Goal: Task Accomplishment & Management: Use online tool/utility

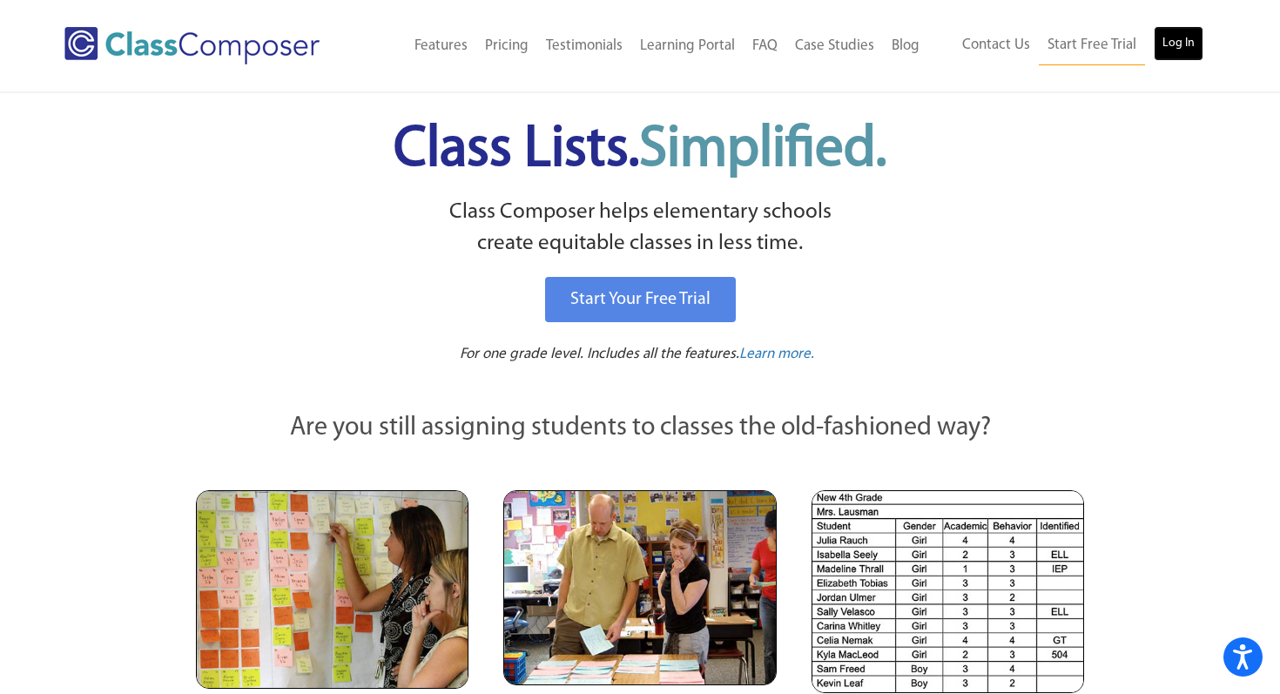
click at [1171, 40] on link "Log In" at bounding box center [1178, 43] width 50 height 35
click at [1190, 51] on link "Log In" at bounding box center [1178, 43] width 50 height 35
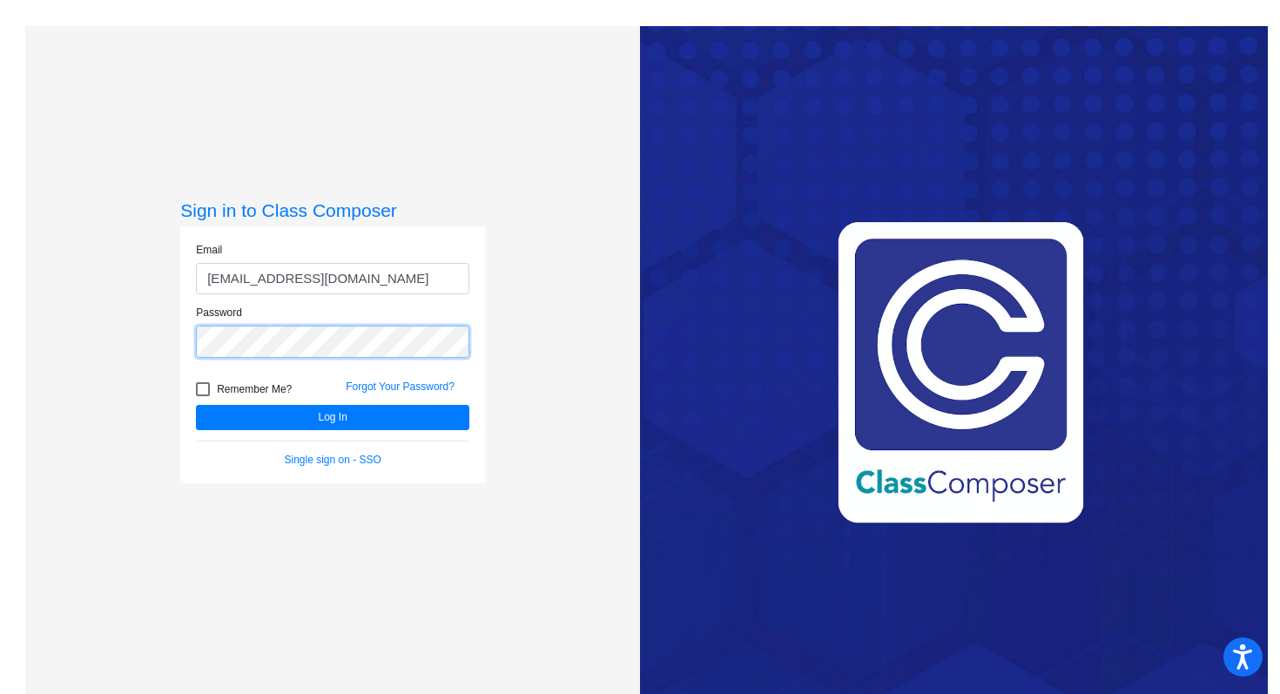
click at [196, 405] on button "Log In" at bounding box center [332, 417] width 273 height 25
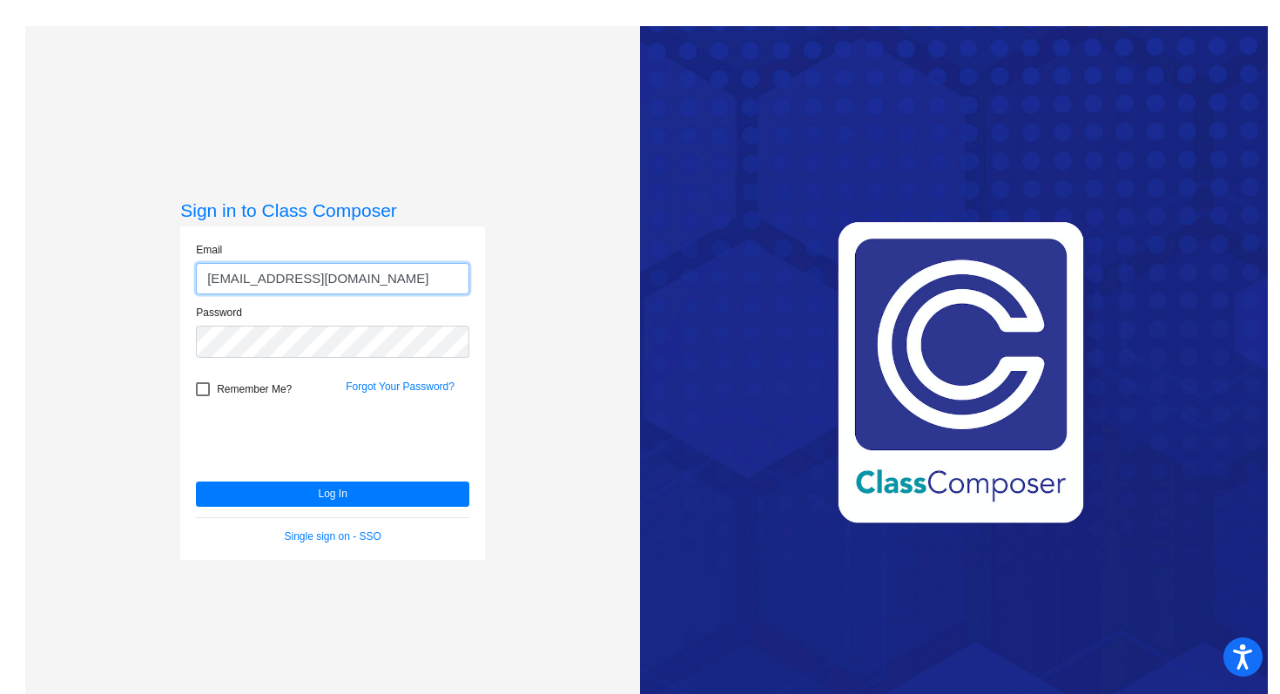
click at [392, 278] on input "schultza@platteco.k12.mo.us" at bounding box center [332, 279] width 273 height 32
click at [392, 278] on input "[EMAIL_ADDRESS][DOMAIN_NAME]" at bounding box center [332, 279] width 273 height 32
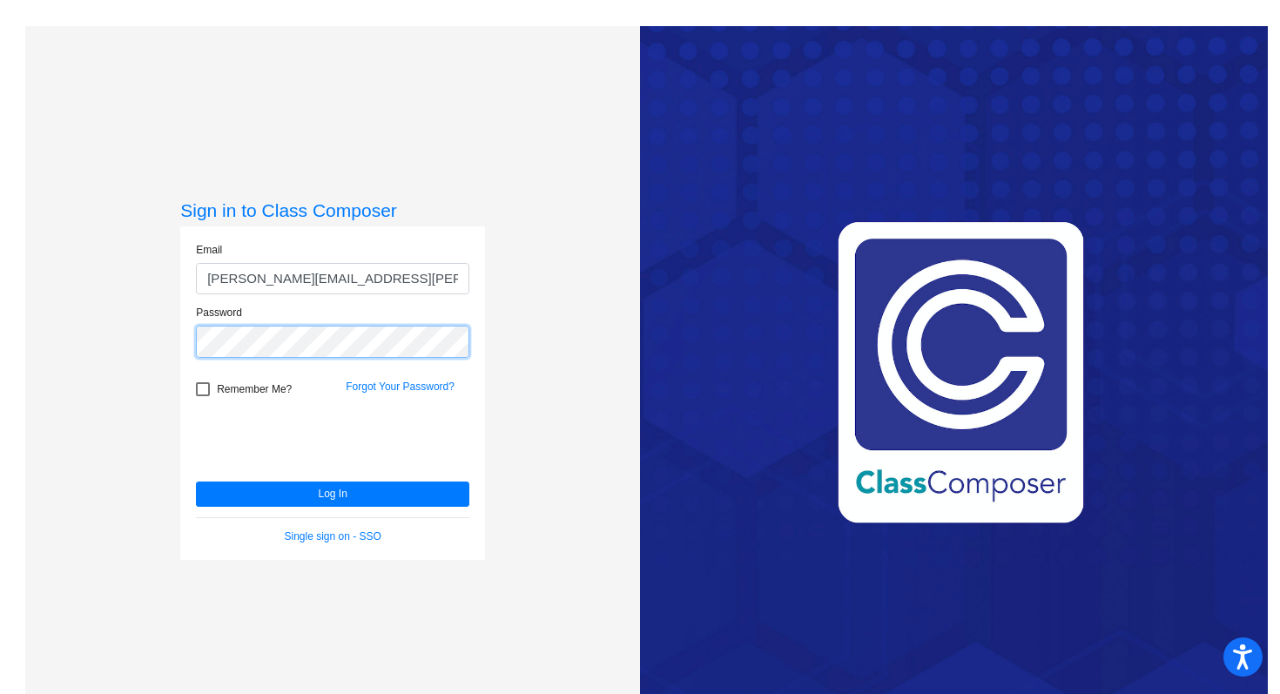
click at [196, 481] on button "Log In" at bounding box center [332, 493] width 273 height 25
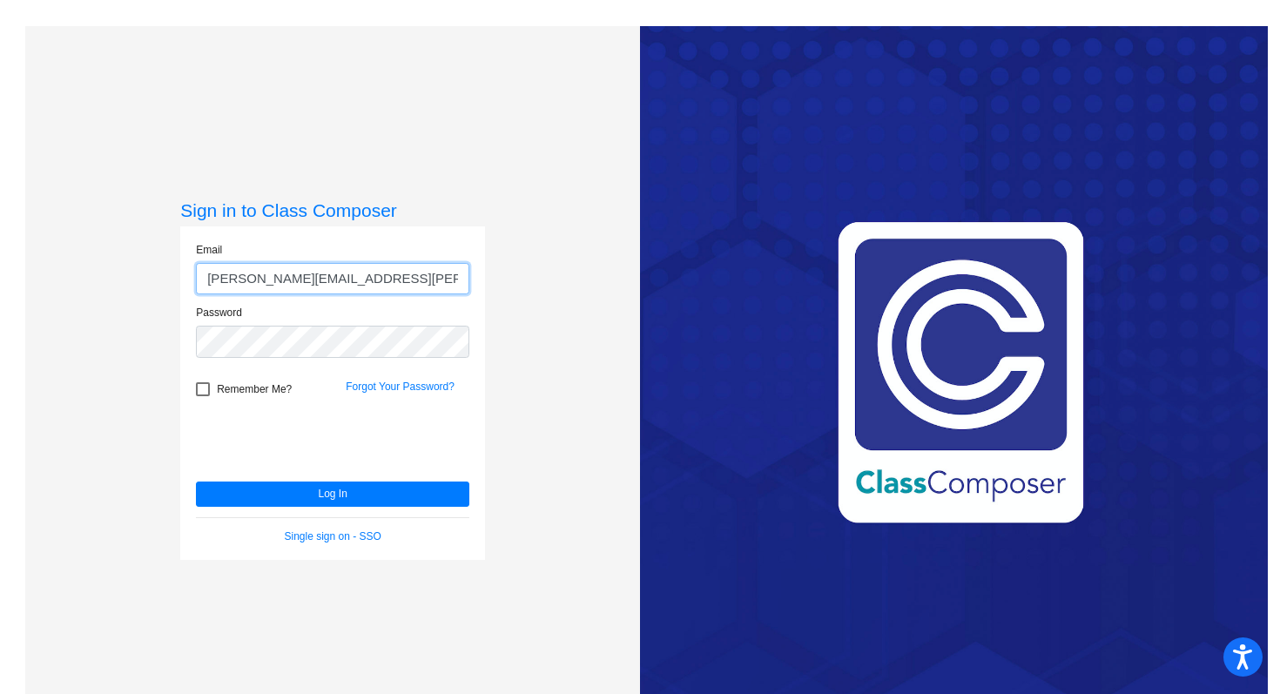
click at [313, 270] on input "schultz.ashley@pcr3schools.org" at bounding box center [332, 279] width 273 height 32
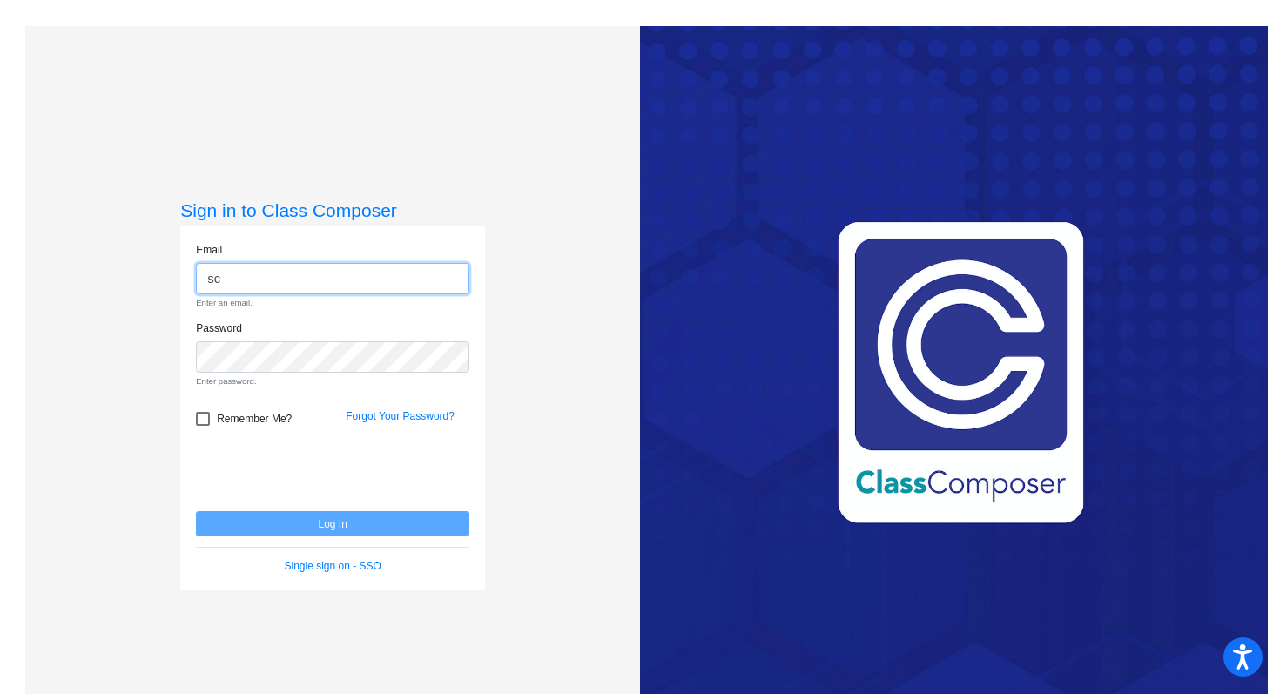
type input "[EMAIL_ADDRESS][DOMAIN_NAME]"
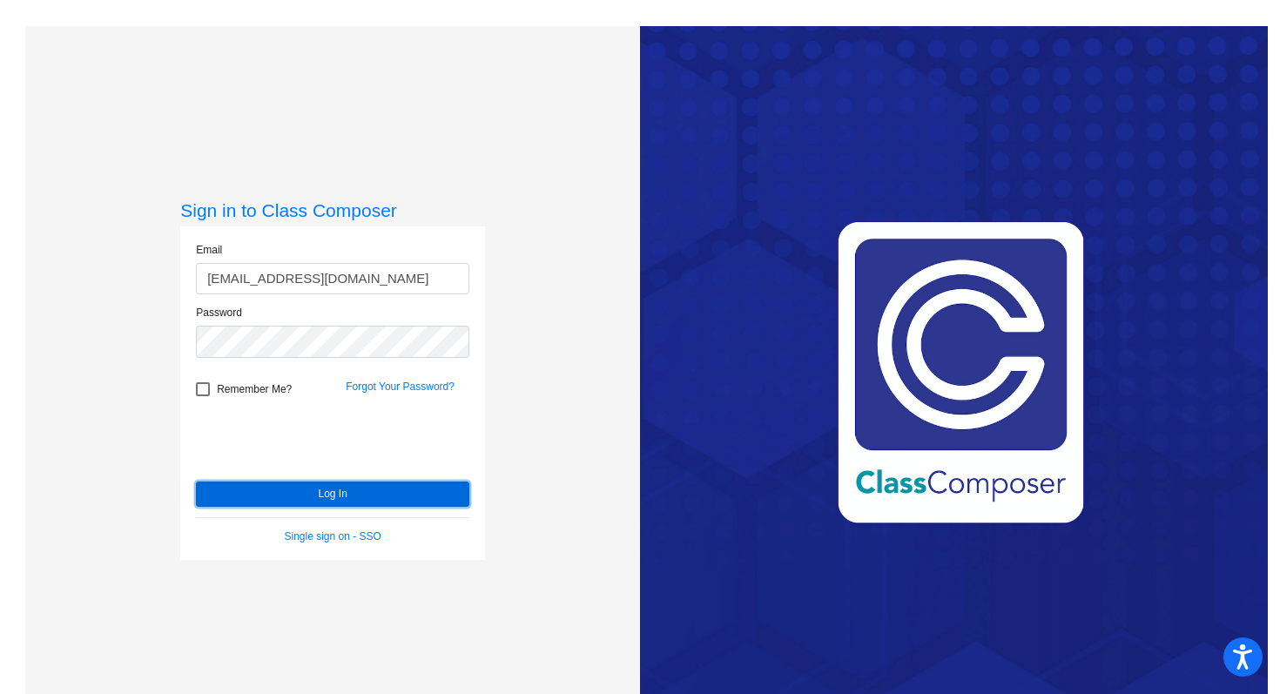
click at [364, 503] on button "Log In" at bounding box center [332, 493] width 273 height 25
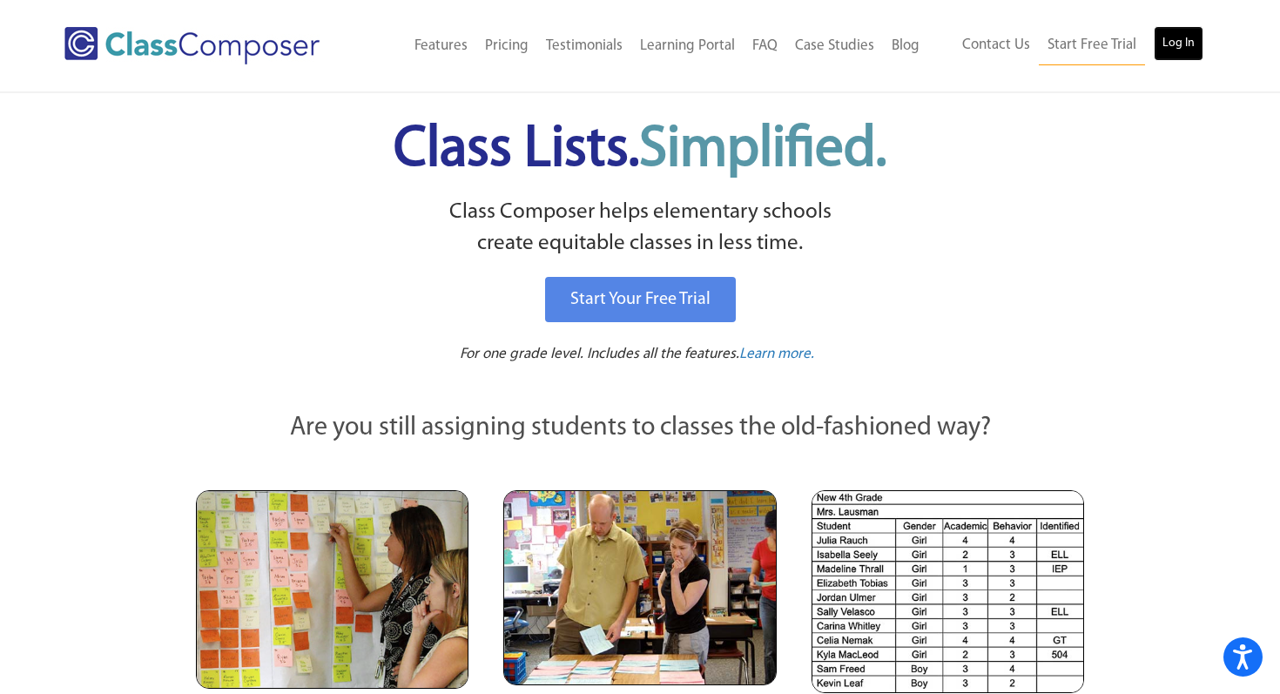
click at [1176, 51] on link "Log In" at bounding box center [1178, 43] width 50 height 35
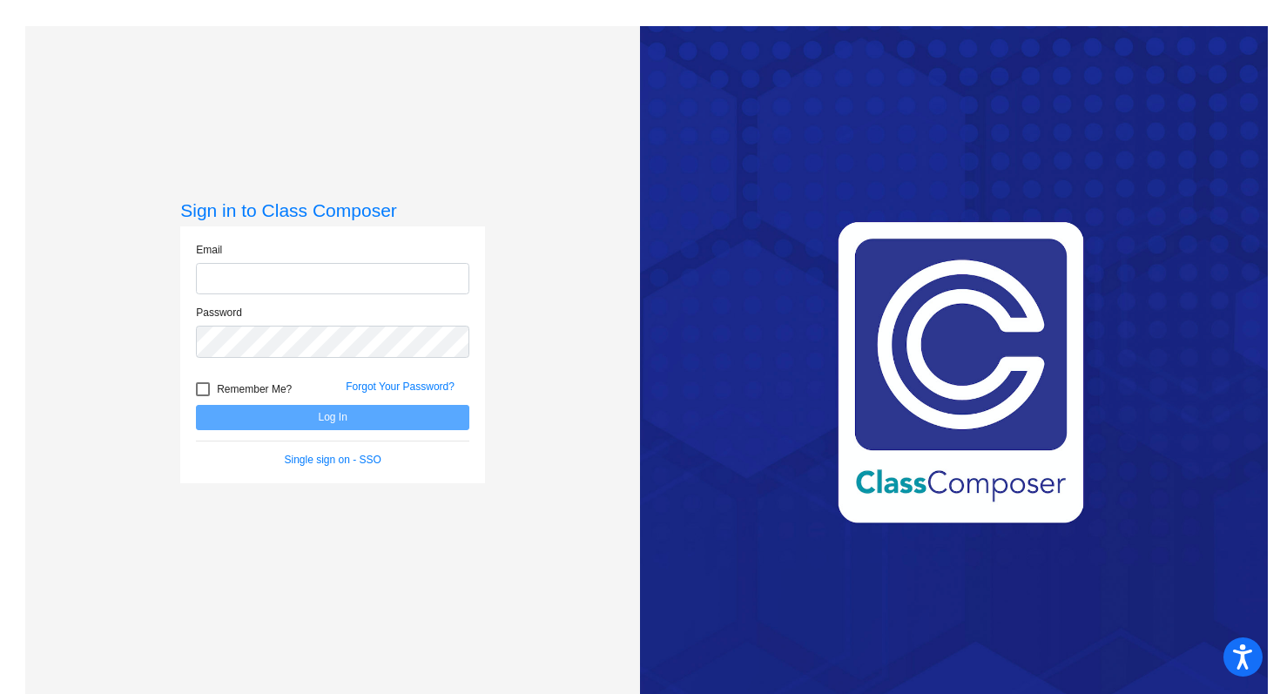
click at [301, 276] on input "email" at bounding box center [332, 279] width 273 height 32
type input "[EMAIL_ADDRESS][DOMAIN_NAME]"
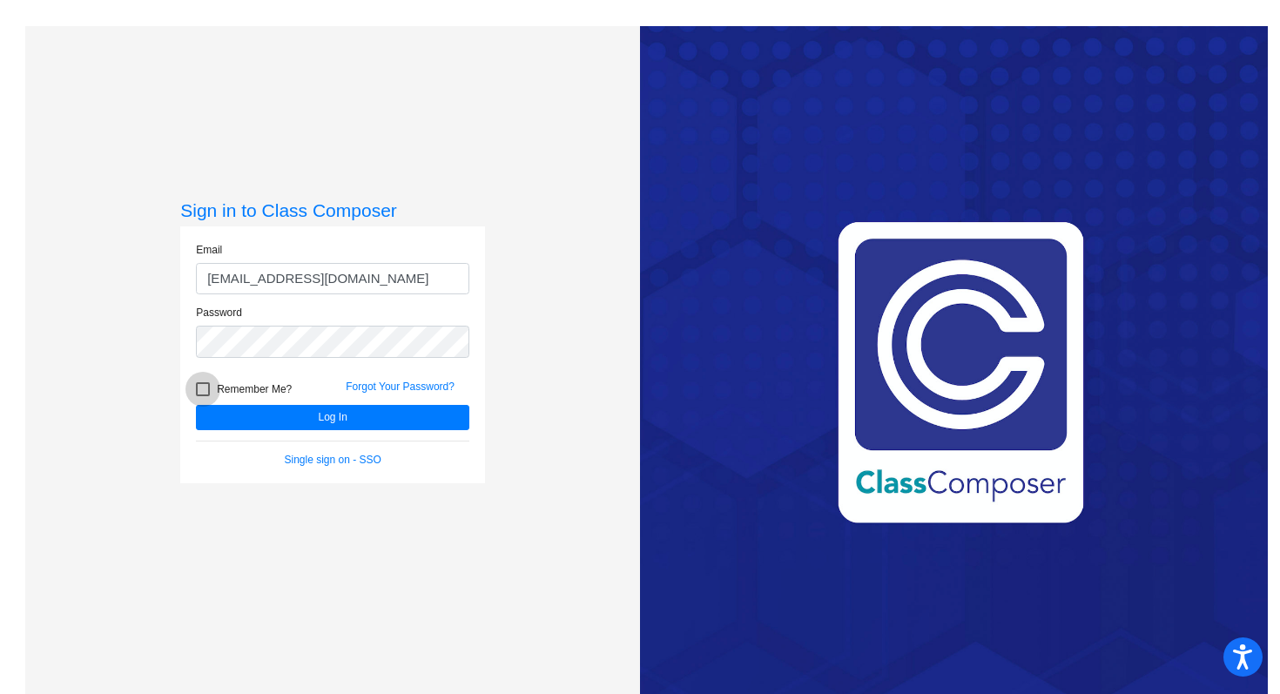
click at [203, 391] on div at bounding box center [203, 389] width 14 height 14
click at [203, 396] on input "Remember Me?" at bounding box center [202, 396] width 1 height 1
checkbox input "true"
click at [239, 415] on button "Log In" at bounding box center [332, 417] width 273 height 25
